Goal: Information Seeking & Learning: Learn about a topic

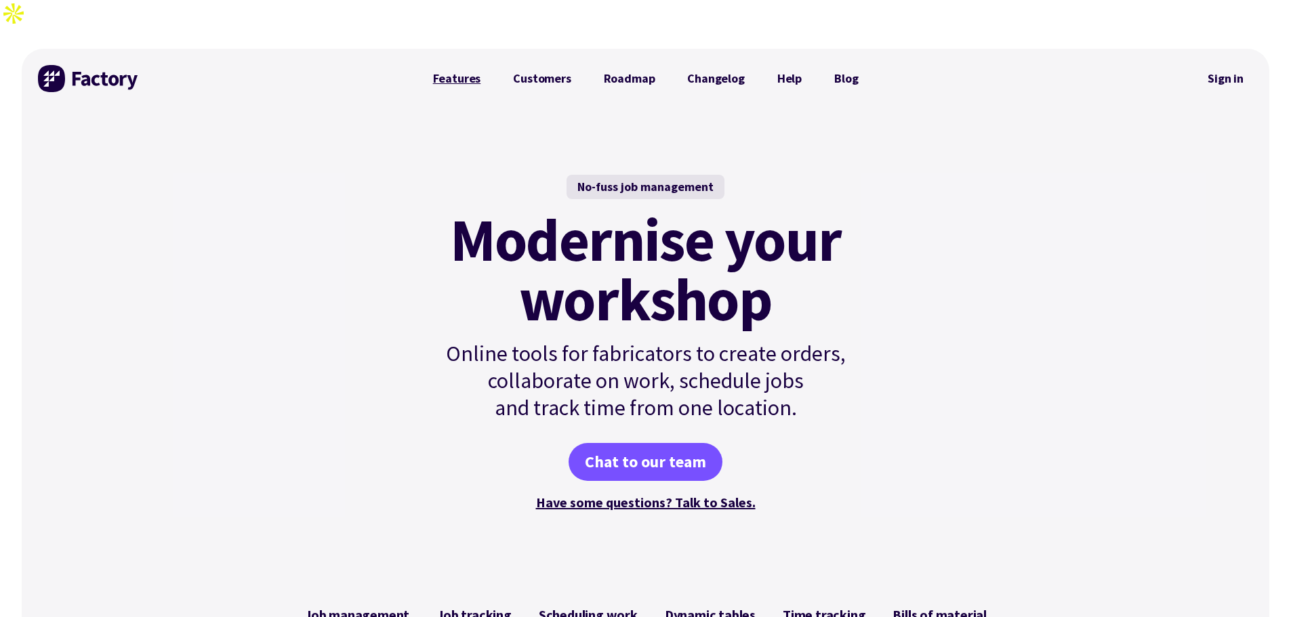
click at [445, 65] on link "Features" at bounding box center [457, 78] width 81 height 27
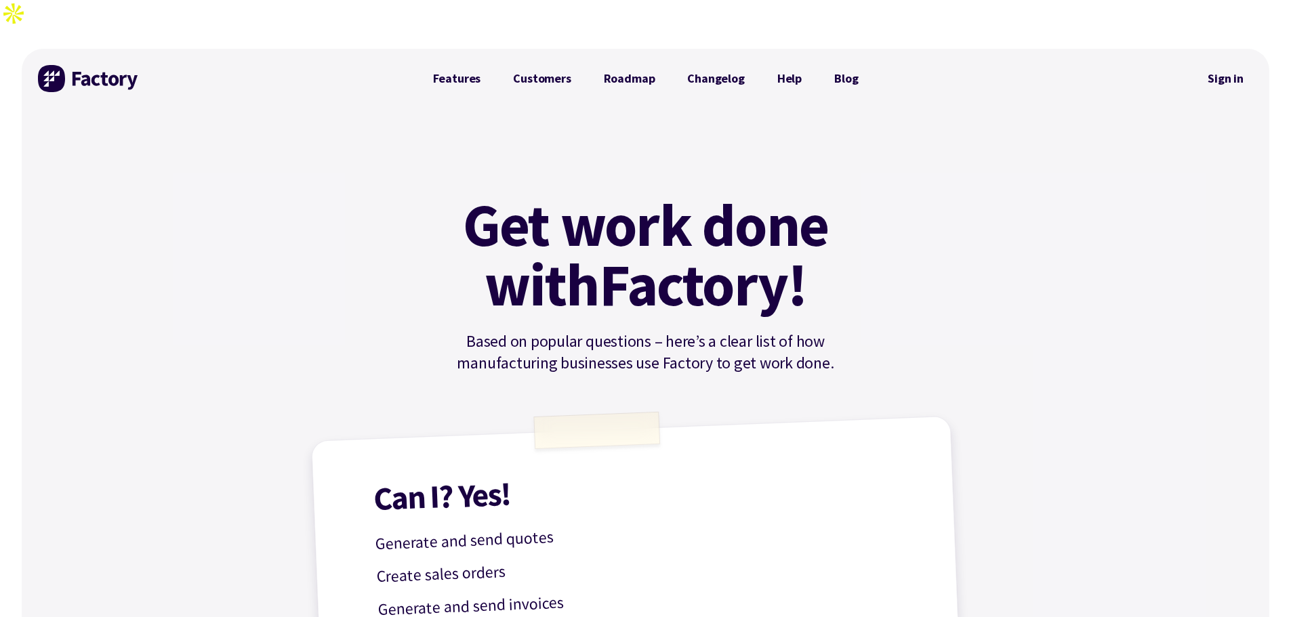
drag, startPoint x: 197, startPoint y: 348, endPoint x: 231, endPoint y: 148, distance: 202.7
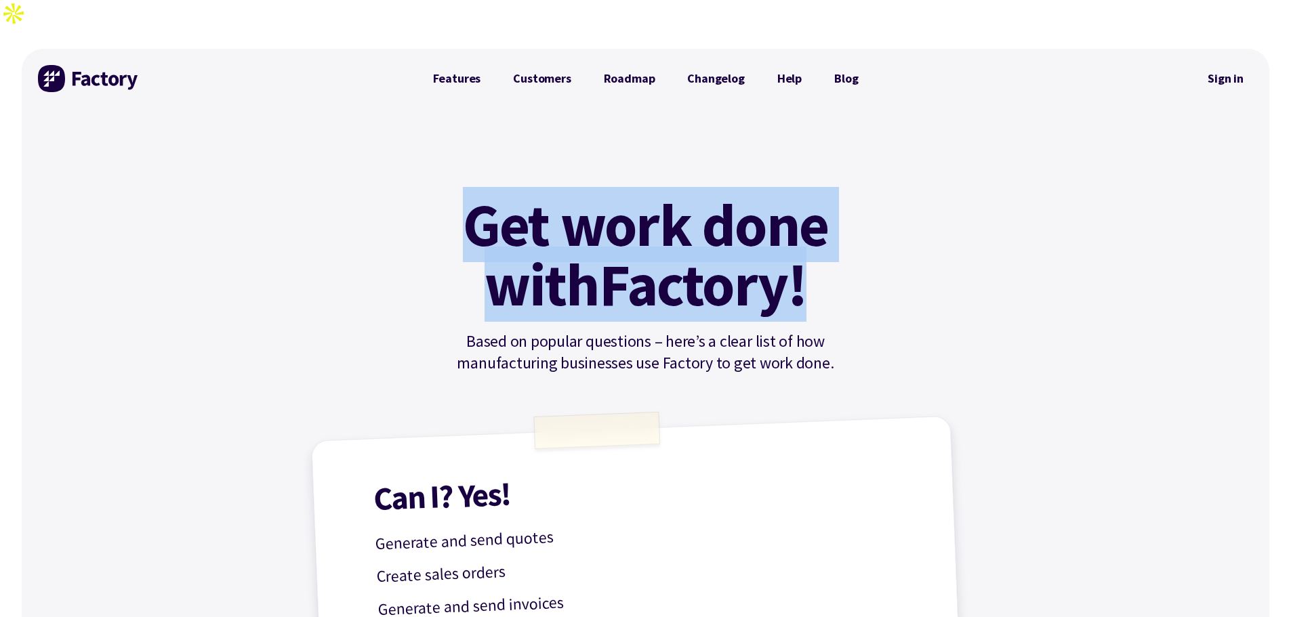
drag, startPoint x: 465, startPoint y: 211, endPoint x: 853, endPoint y: 261, distance: 390.8
click at [853, 261] on div "Get work done with Factory! Based on popular questions – here’s a clear list of…" at bounding box center [646, 284] width 458 height 179
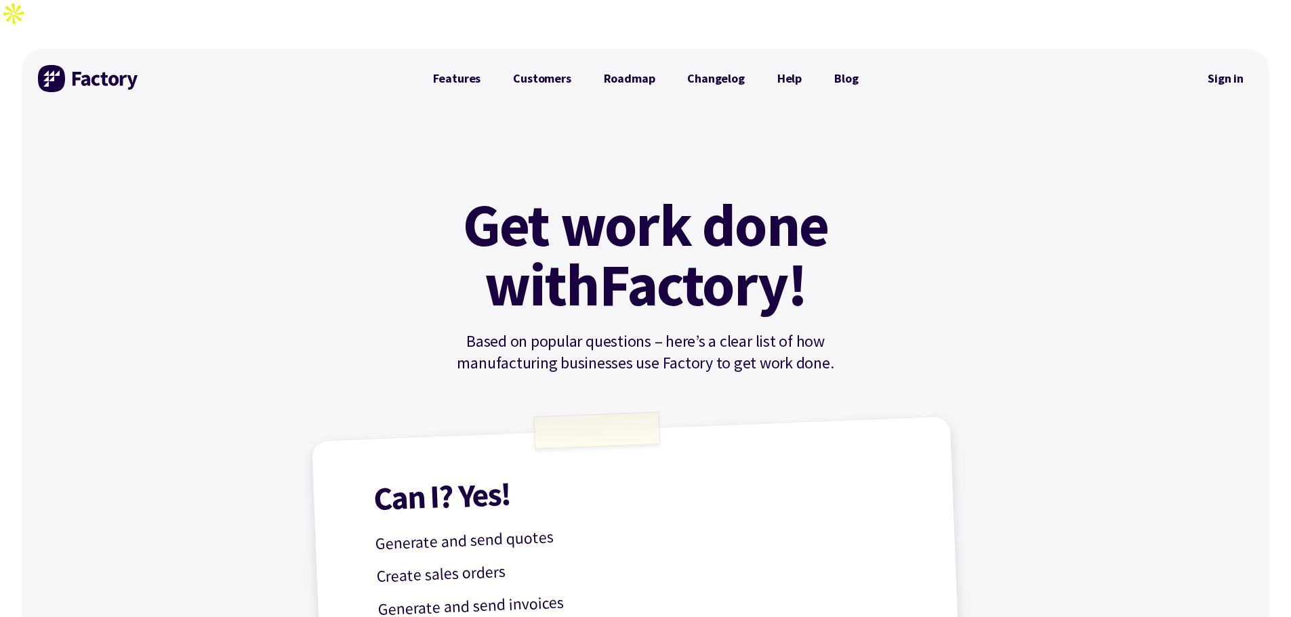
click at [855, 250] on div "Get work done with Factory! Based on popular questions – here’s a clear list of…" at bounding box center [646, 284] width 458 height 179
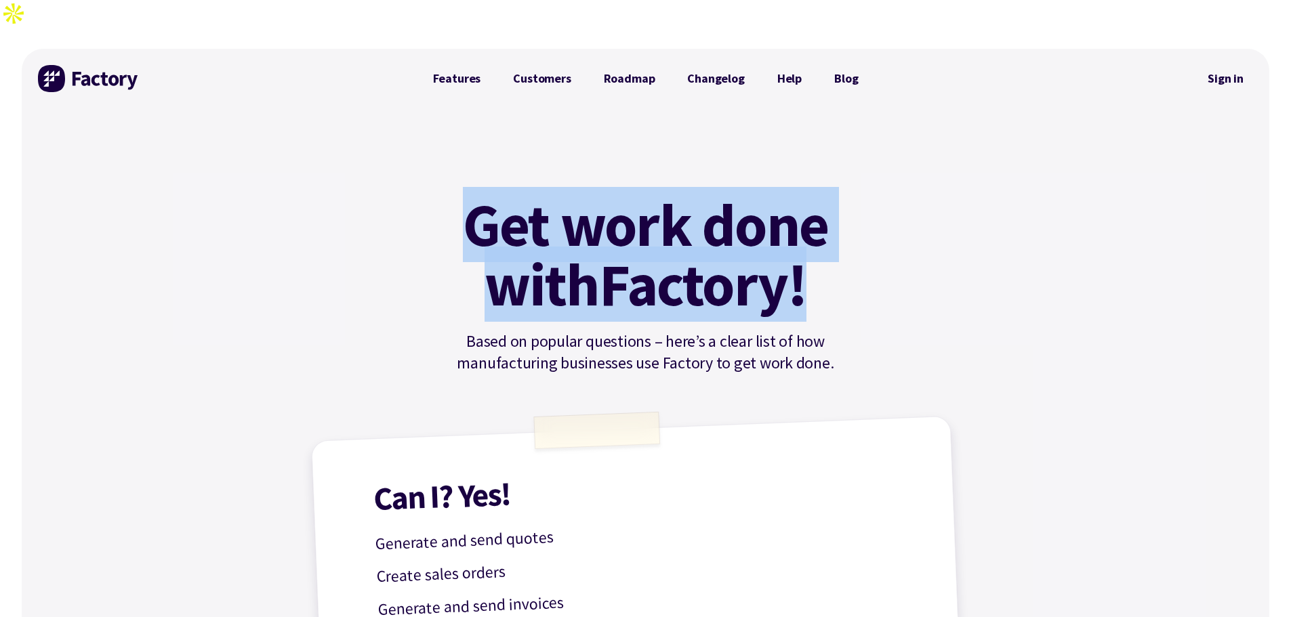
drag, startPoint x: 817, startPoint y: 257, endPoint x: 440, endPoint y: 205, distance: 380.3
click at [440, 205] on div "Get work done with Factory! Based on popular questions – here’s a clear list of…" at bounding box center [646, 284] width 458 height 179
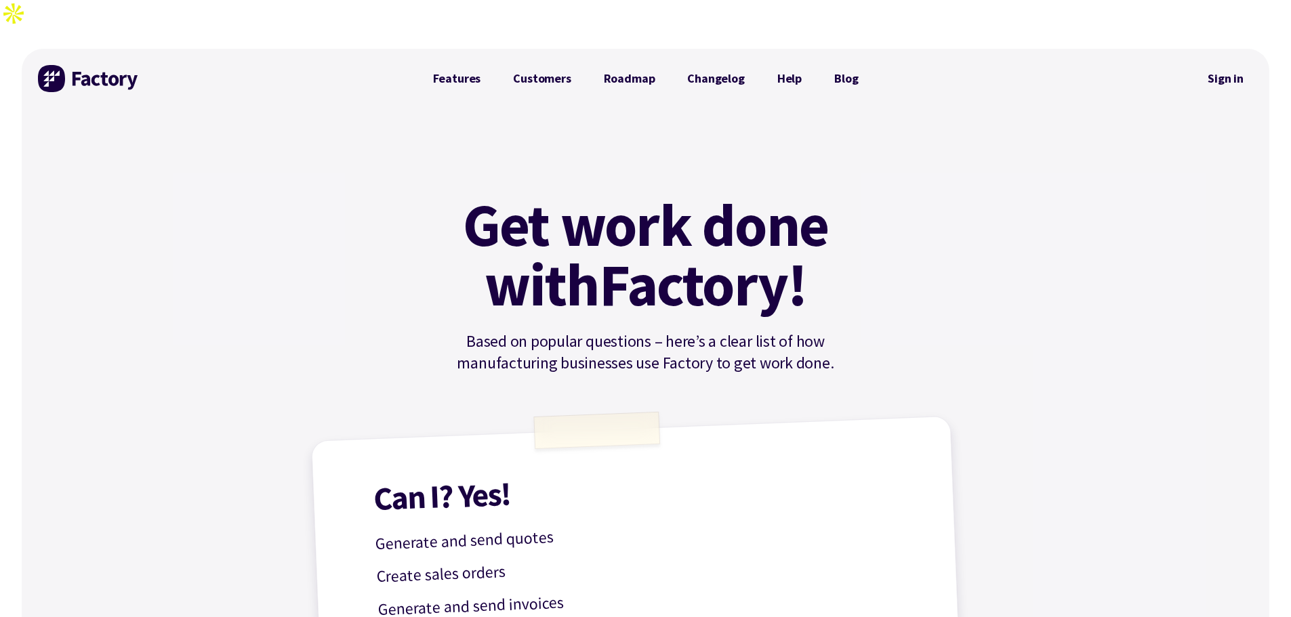
click at [83, 65] on img at bounding box center [89, 78] width 102 height 27
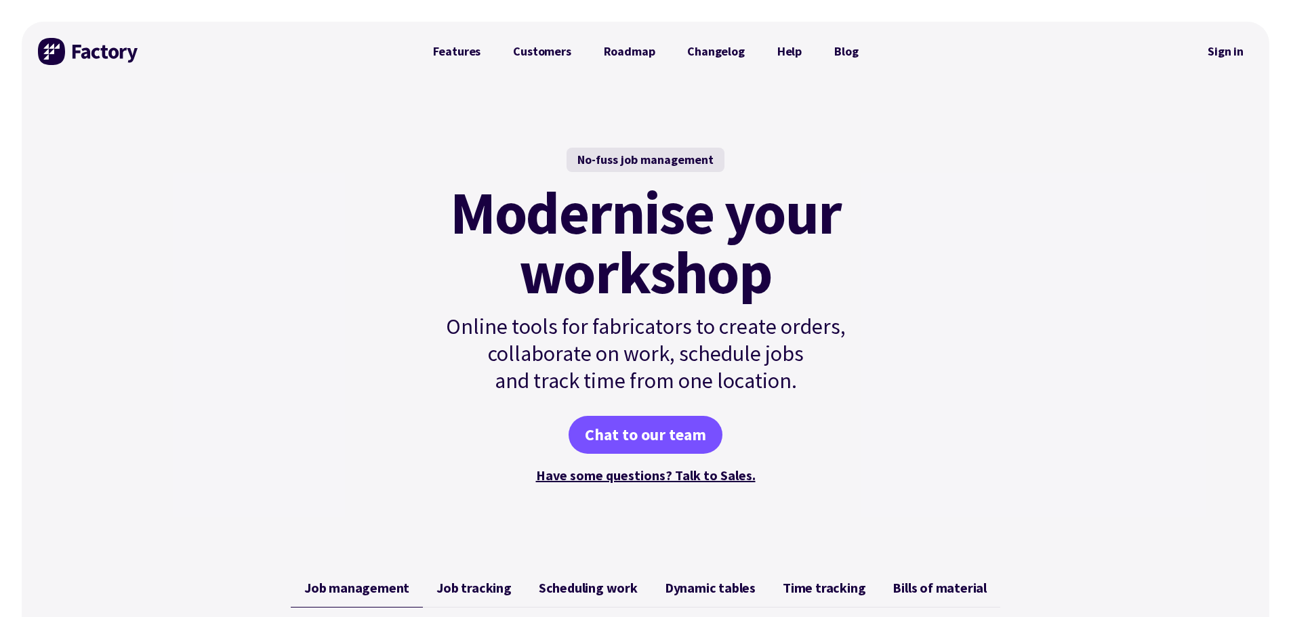
click at [241, 322] on div "No-fuss job management Modernise your workshop Online tools for fabricators to …" at bounding box center [645, 316] width 1247 height 471
